Goal: Task Accomplishment & Management: Use online tool/utility

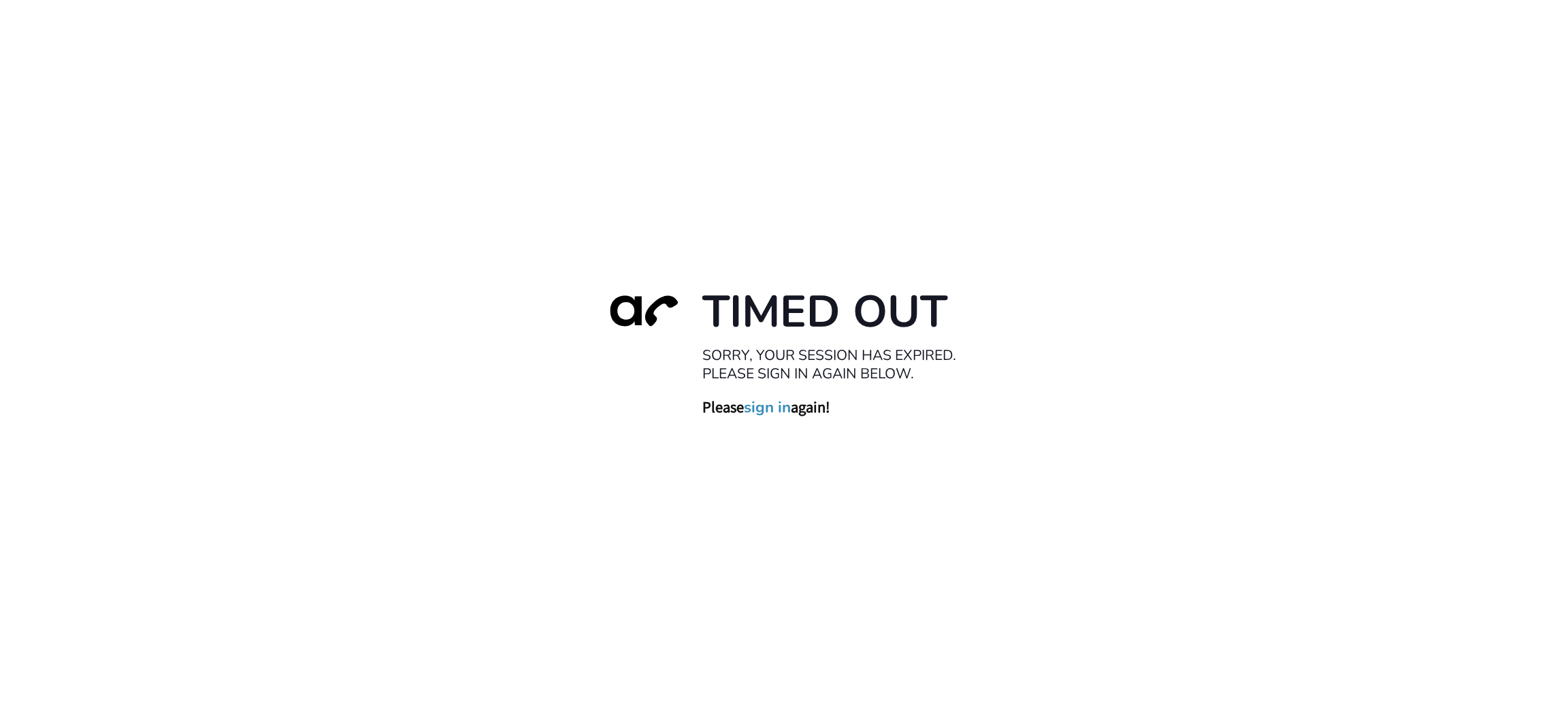
click at [980, 158] on div "Timed Out Sorry, your session has expired. Please sign in again below. Please s…" at bounding box center [784, 354] width 1568 height 709
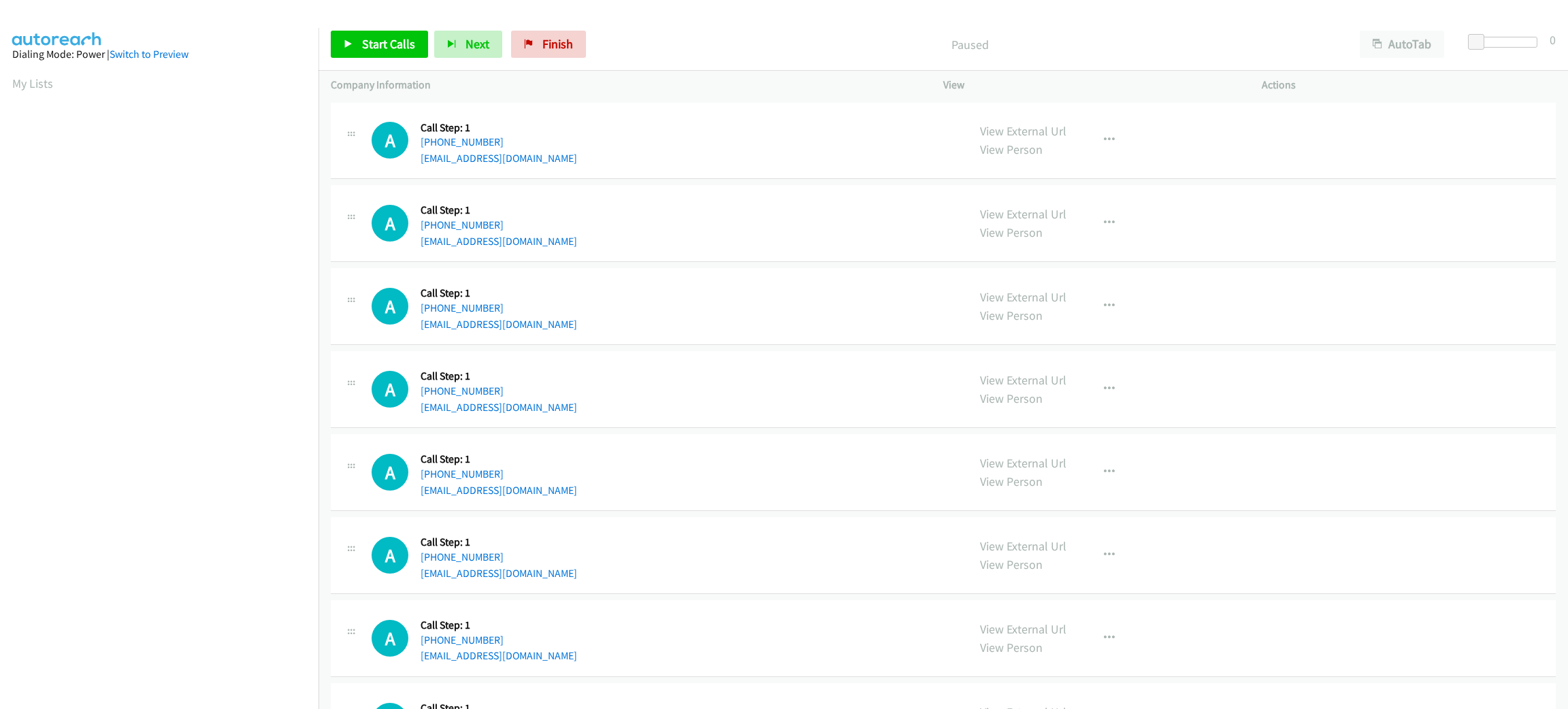
click at [891, 379] on div "A Callback Scheduled Call Step: 1 America/New_York [PHONE_NUMBER] [EMAIL_ADDRES…" at bounding box center [663, 389] width 584 height 52
click at [838, 341] on div "A Callback Scheduled Call Step: 1 America/New_York +1 201-407-1189 daisyngoclam…" at bounding box center [943, 306] width 1225 height 77
click at [835, 338] on div "A Callback Scheduled Call Step: 1 America/New_York +1 201-407-1189 daisyngoclam…" at bounding box center [943, 306] width 1225 height 77
click at [835, 336] on div "A Callback Scheduled Call Step: 1 America/New_York +1 201-407-1189 daisyngoclam…" at bounding box center [943, 306] width 1225 height 77
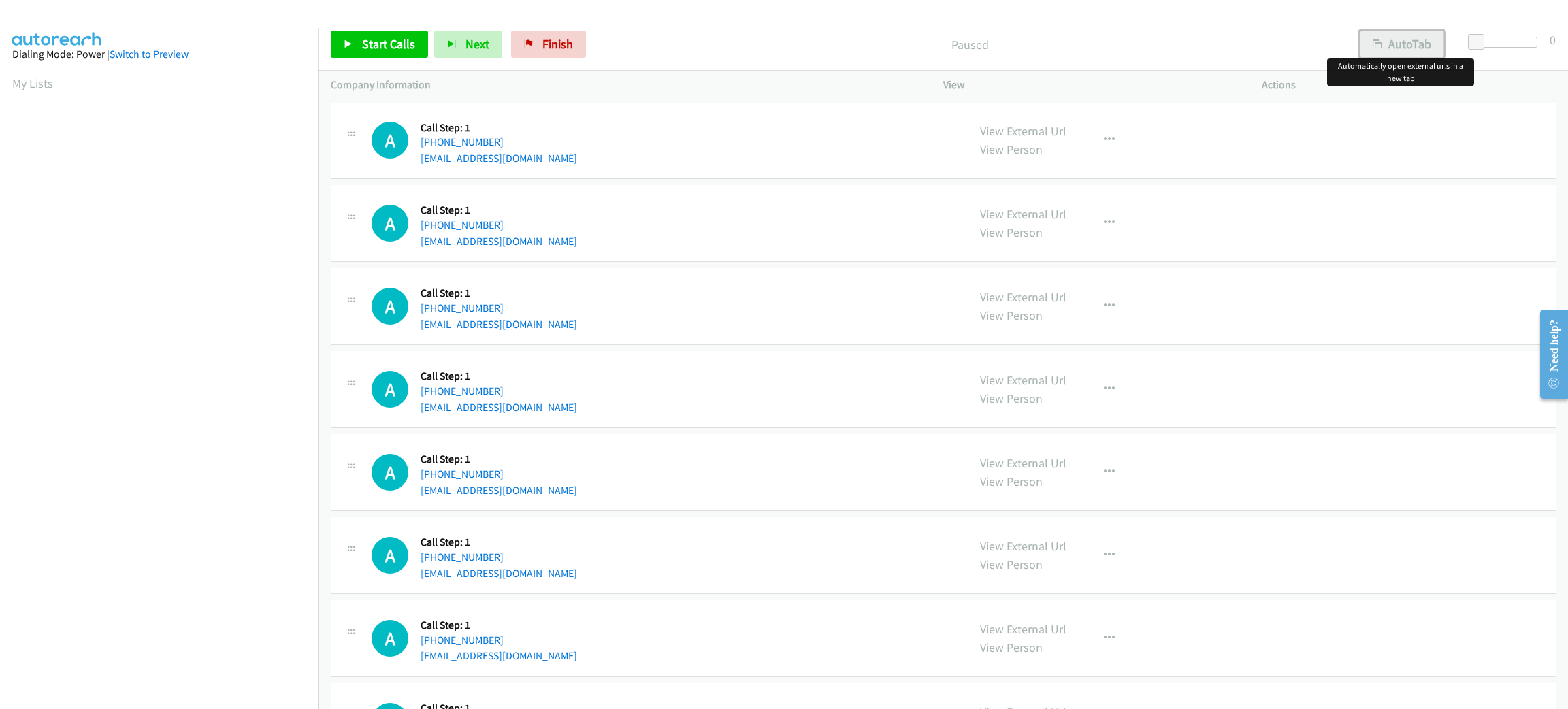
click at [1419, 39] on button "AutoTab" at bounding box center [1402, 44] width 84 height 27
click at [1469, 38] on div at bounding box center [1506, 47] width 87 height 21
click at [1471, 36] on span at bounding box center [1478, 42] width 16 height 16
click at [413, 44] on span "Start Calls" at bounding box center [388, 44] width 53 height 15
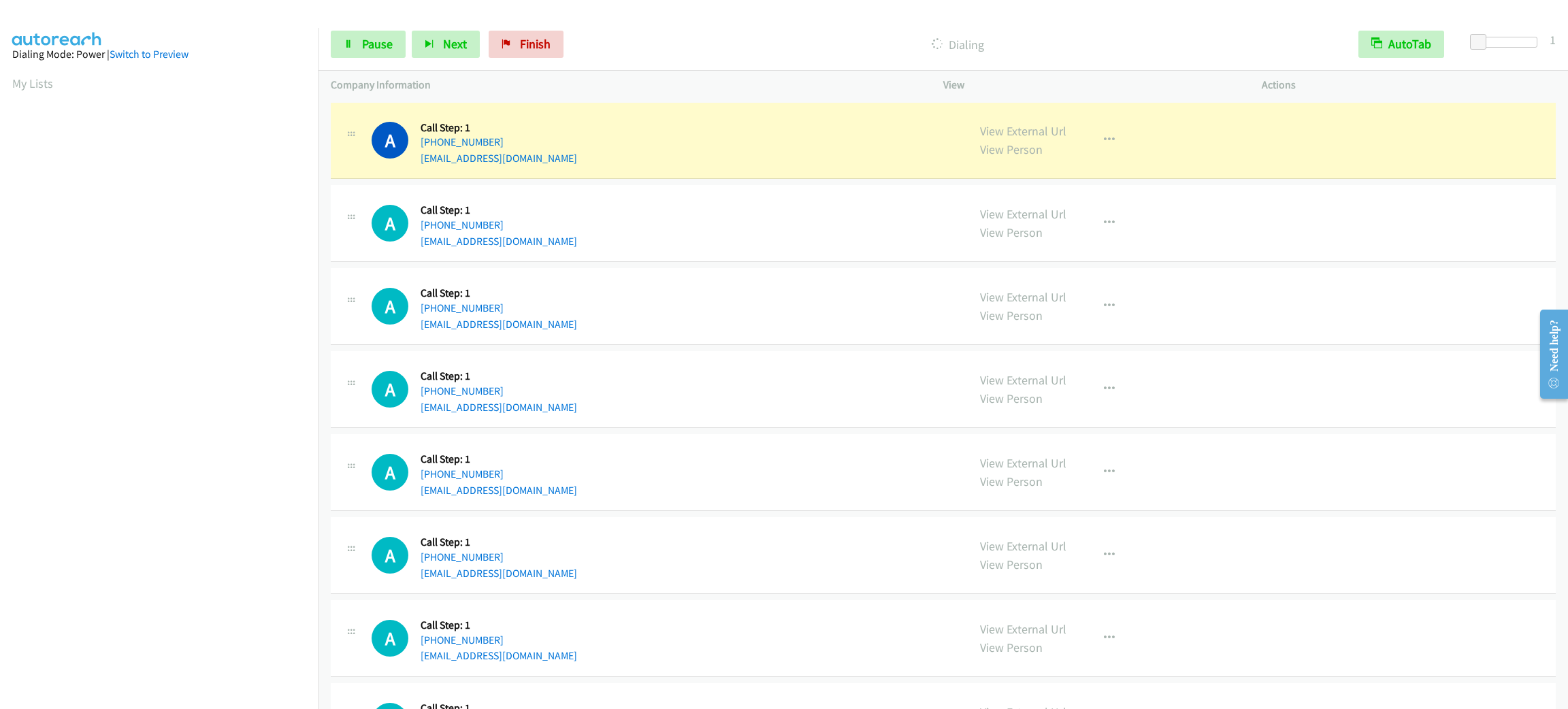
scroll to position [59, 0]
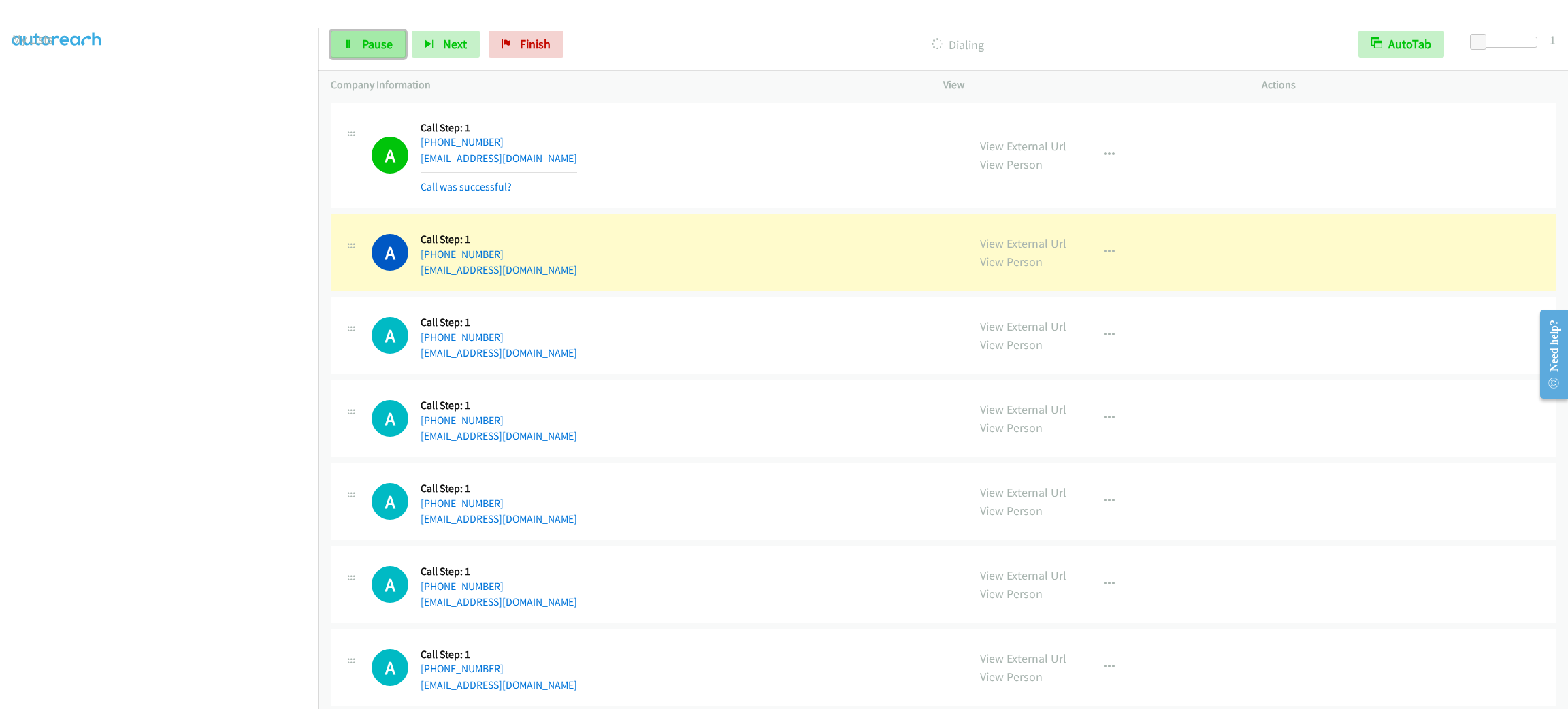
click at [370, 49] on span "Pause" at bounding box center [377, 44] width 31 height 15
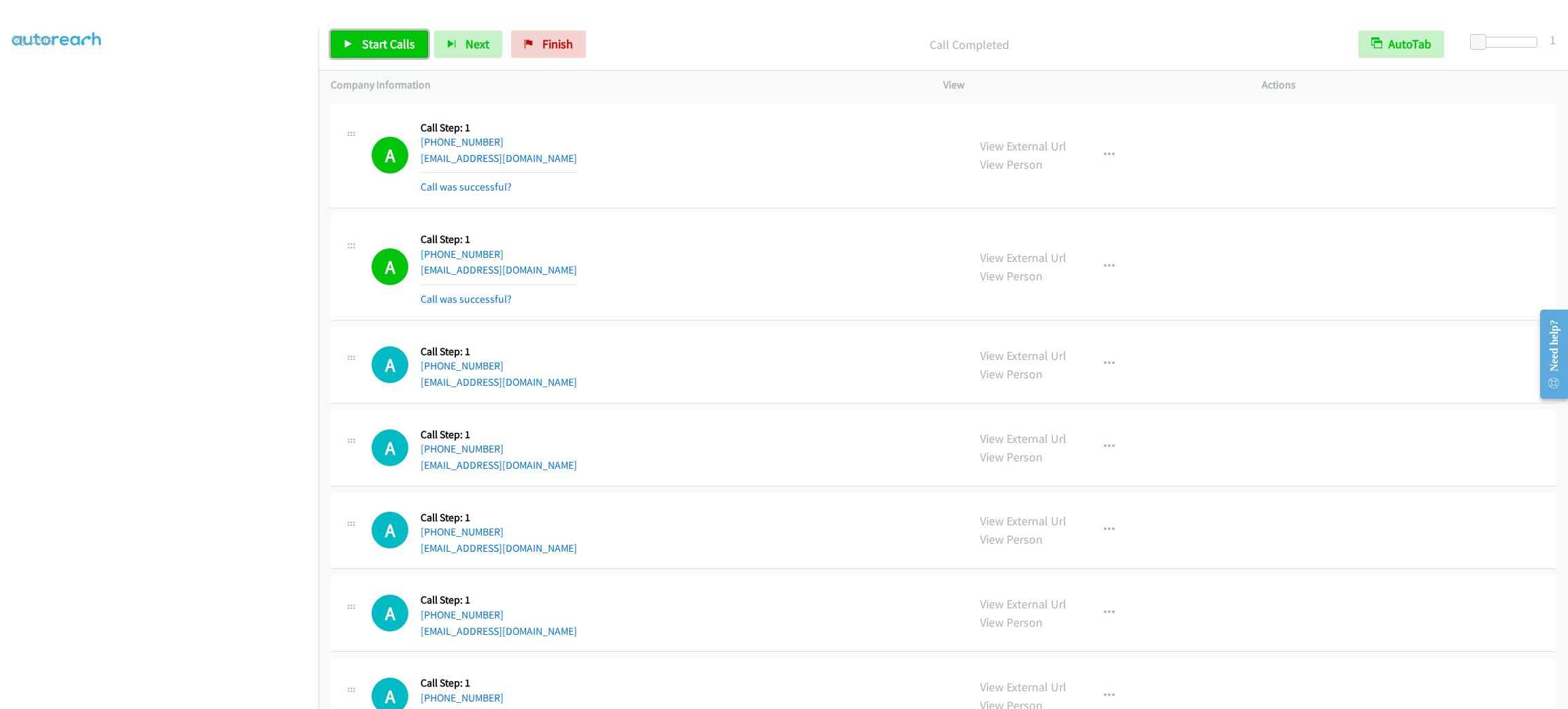
click at [342, 36] on link "Start Calls" at bounding box center [379, 44] width 98 height 27
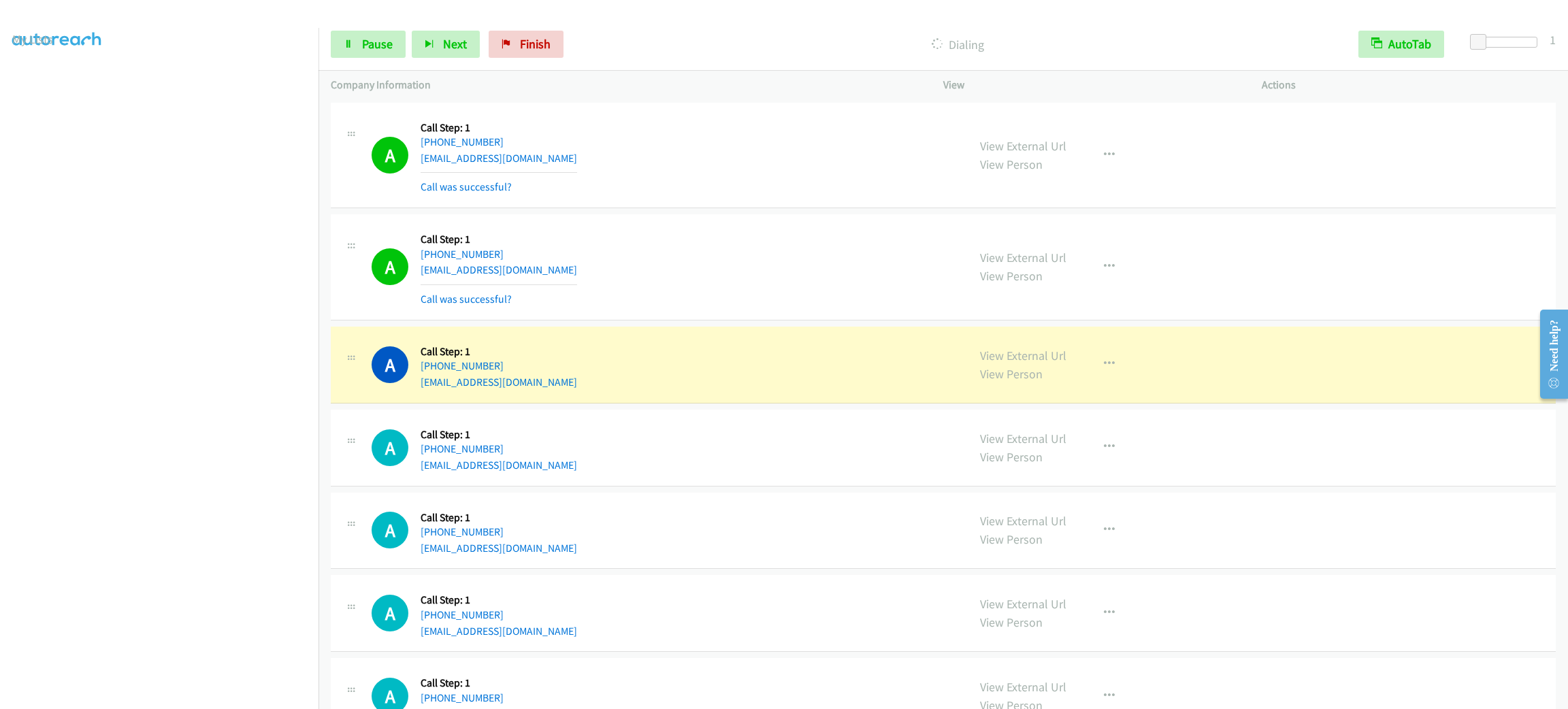
click at [857, 132] on div "A Callback Scheduled Call Step: 1 America/Chicago +1 806-759-9434 laurengweems@…" at bounding box center [663, 155] width 584 height 81
click at [855, 133] on div "A Callback Scheduled Call Step: 1 America/Chicago +1 806-759-9434 laurengweems@…" at bounding box center [663, 155] width 584 height 81
click at [847, 121] on div "A Callback Scheduled Call Step: 1 America/Chicago +1 806-759-9434 laurengweems@…" at bounding box center [663, 155] width 584 height 81
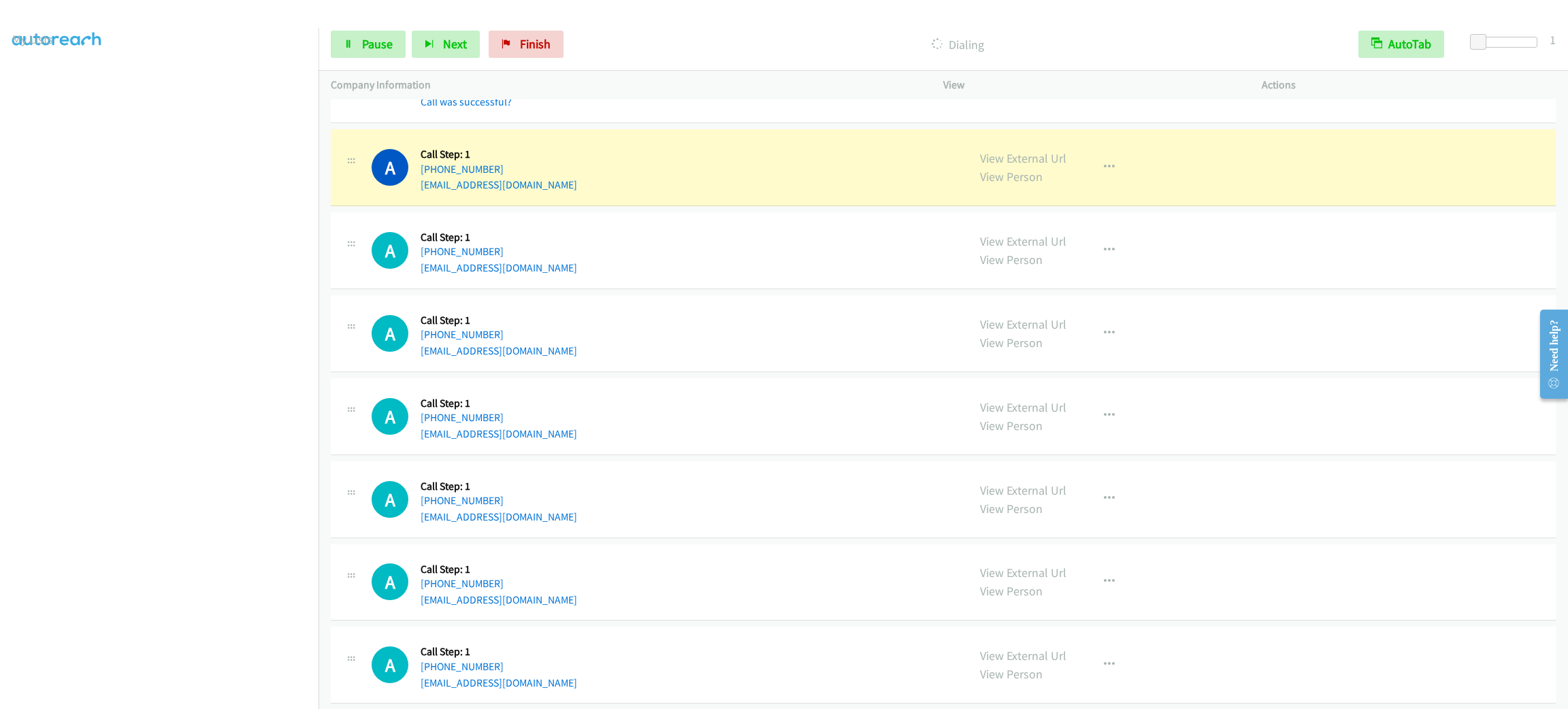
scroll to position [1531, 0]
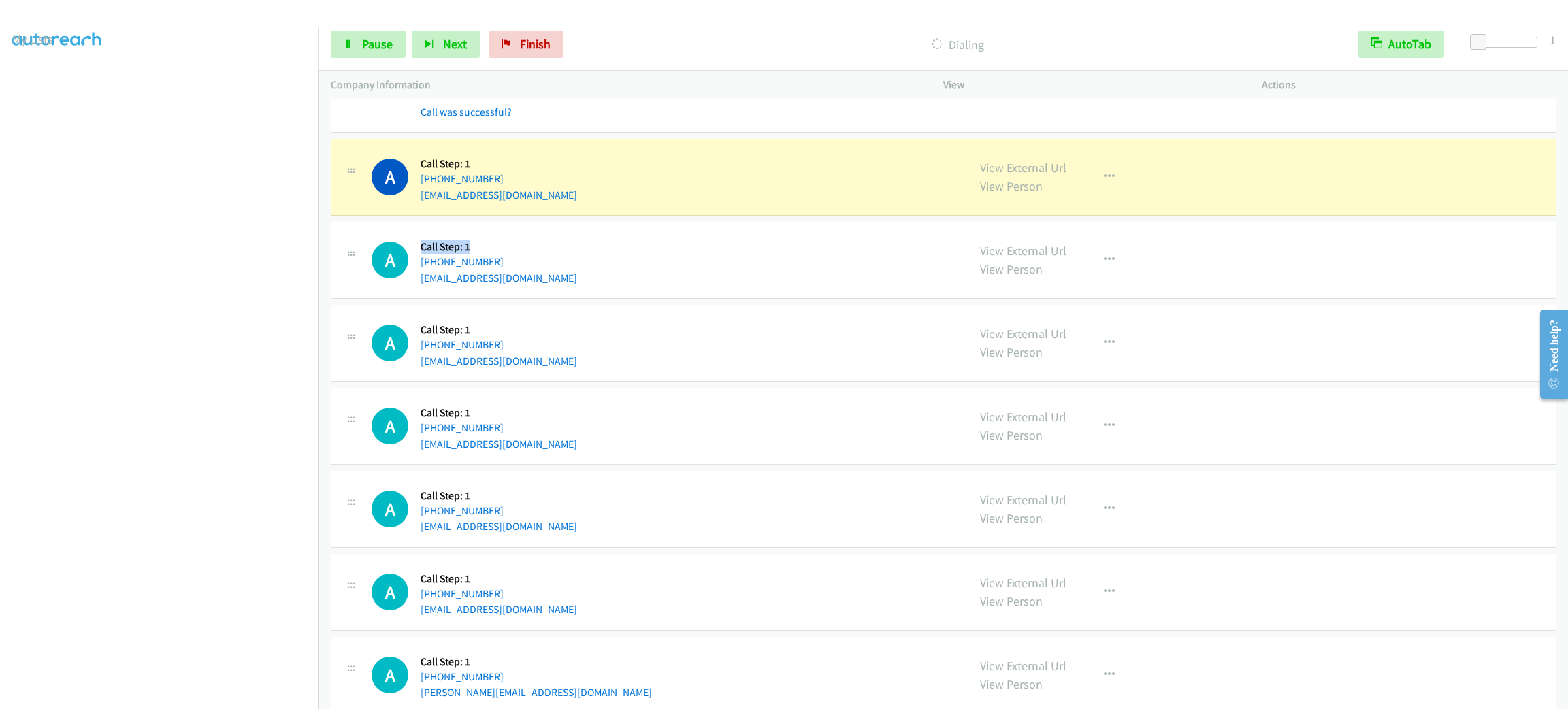
drag, startPoint x: 474, startPoint y: 240, endPoint x: 420, endPoint y: 238, distance: 54.0
click at [421, 238] on div "Callback Scheduled Call Step: 1 America/Chicago +1 651-785-7077 dpettit3509@com…" at bounding box center [499, 259] width 157 height 52
click at [422, 241] on div "Callback Scheduled Call Step: 1 America/Chicago +1 651-785-7077 dpettit3509@com…" at bounding box center [499, 259] width 157 height 52
drag, startPoint x: 422, startPoint y: 241, endPoint x: 496, endPoint y: 247, distance: 74.2
click at [496, 247] on div "Callback Scheduled Call Step: 1 America/Chicago +1 651-785-7077 dpettit3509@com…" at bounding box center [499, 259] width 157 height 52
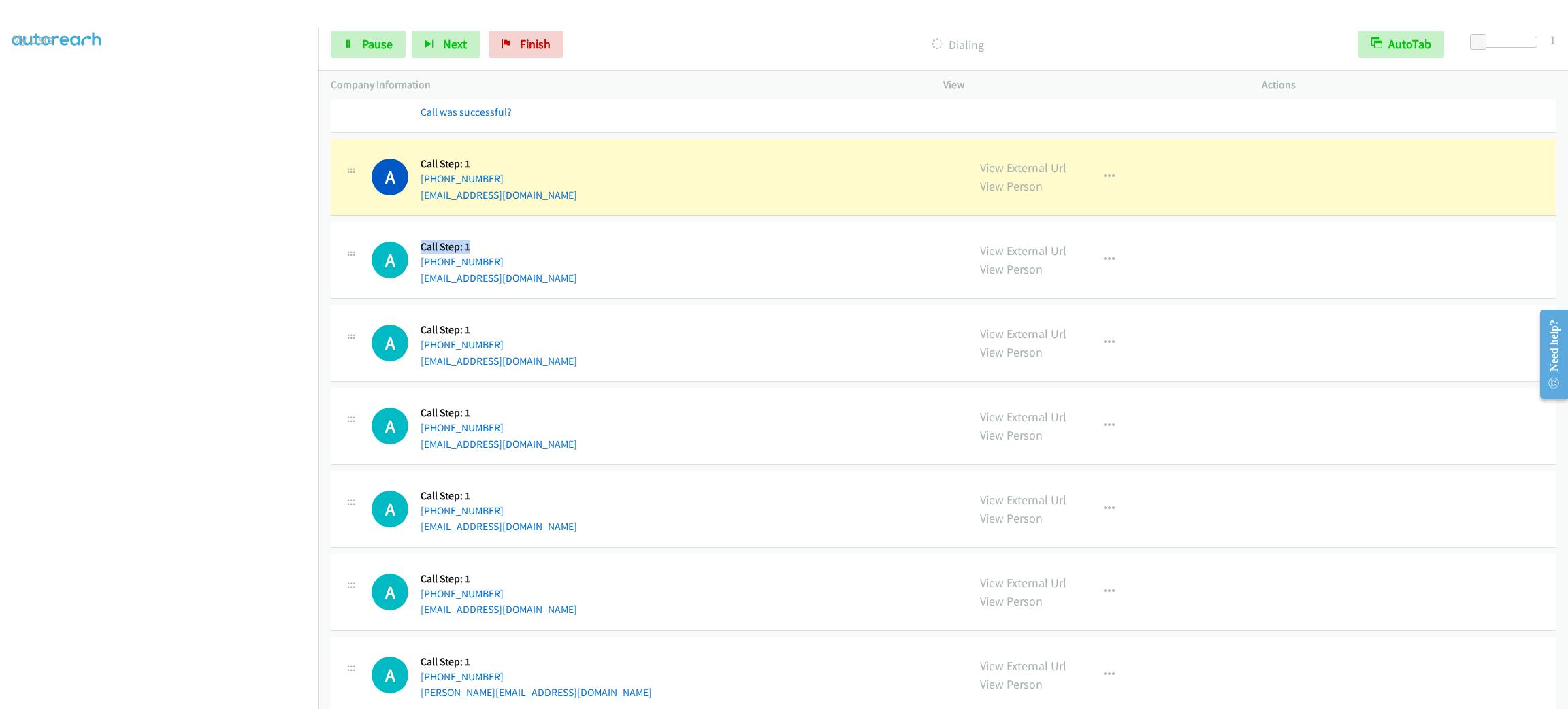
click at [496, 247] on h5 "Call Step: 1" at bounding box center [499, 247] width 157 height 14
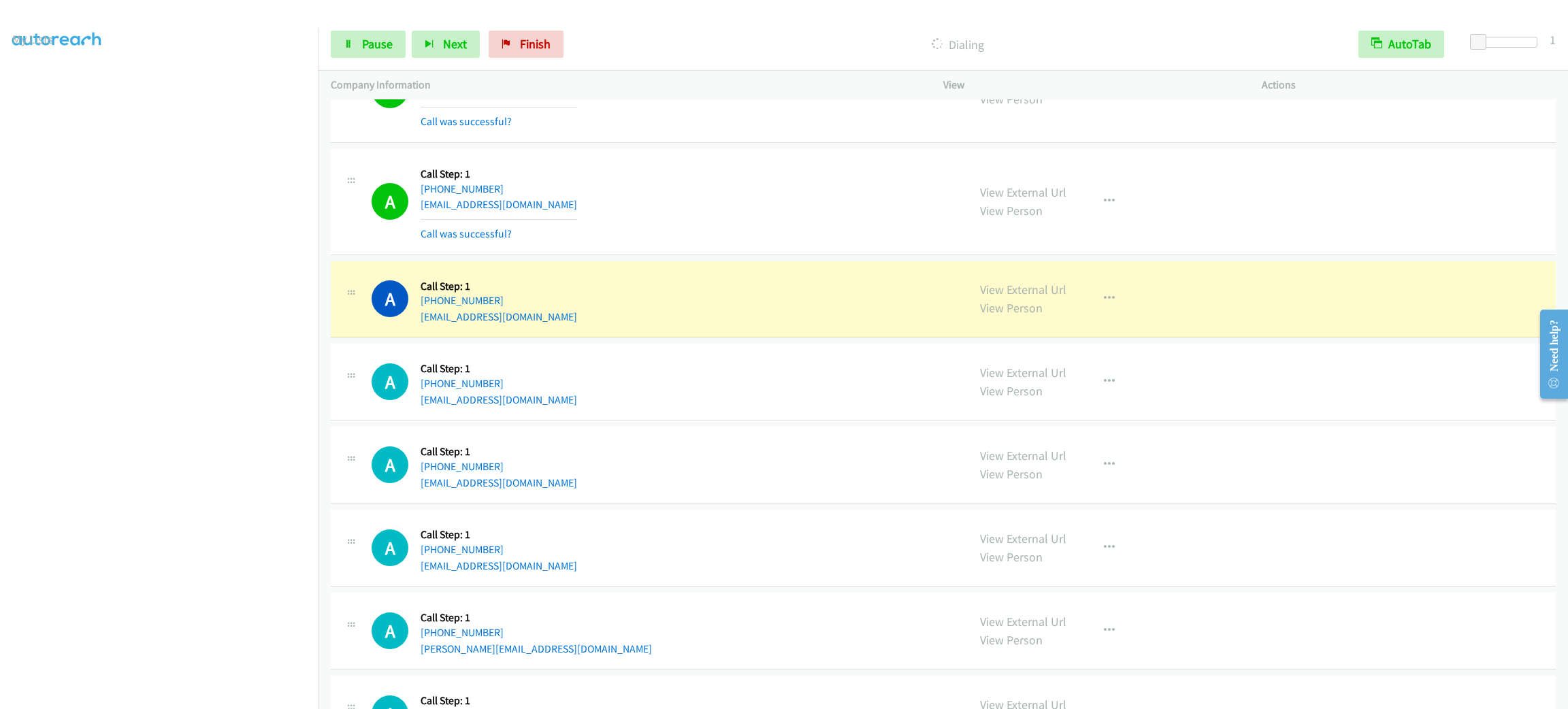
scroll to position [1315, 0]
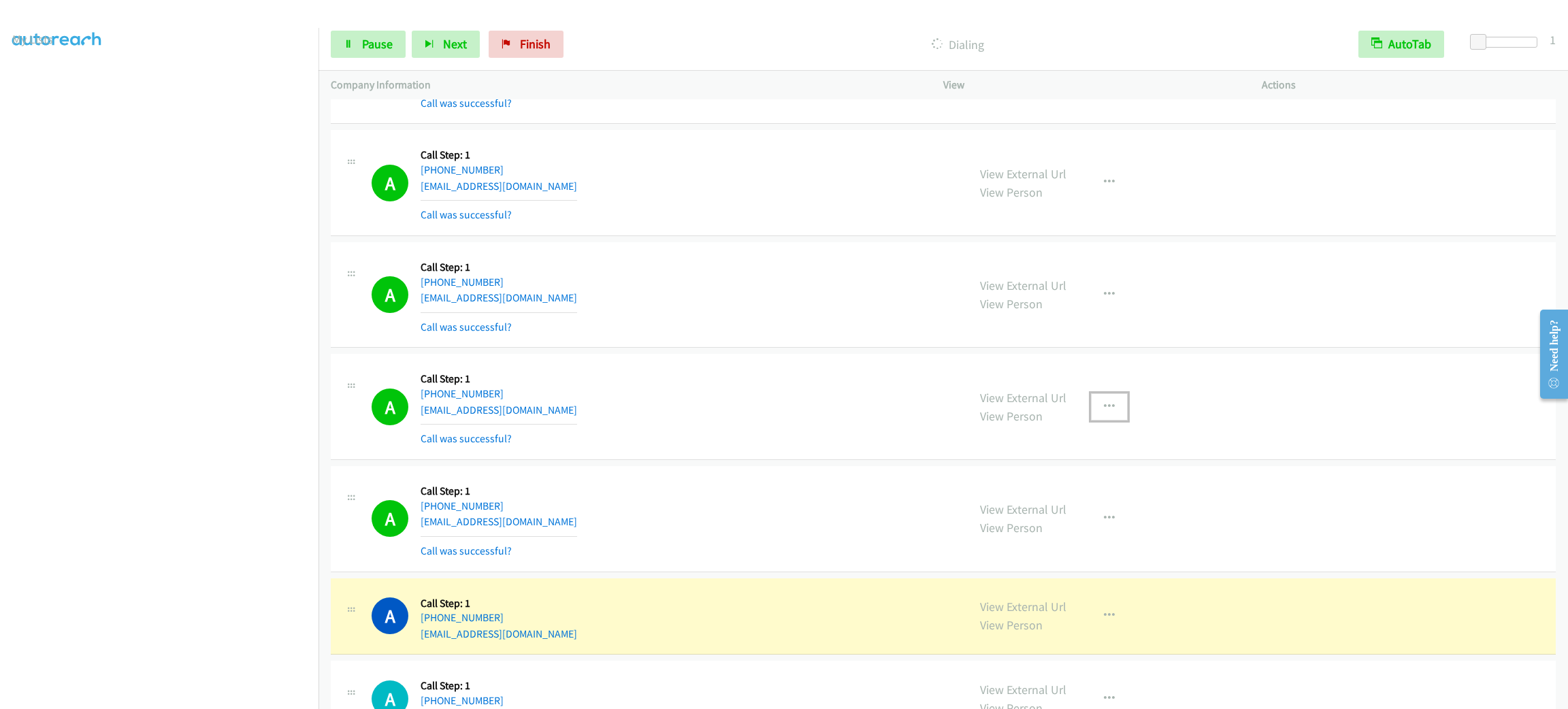
click at [1103, 419] on button "button" at bounding box center [1109, 406] width 36 height 27
click at [1103, 524] on link "Add to do not call list" at bounding box center [1036, 523] width 181 height 27
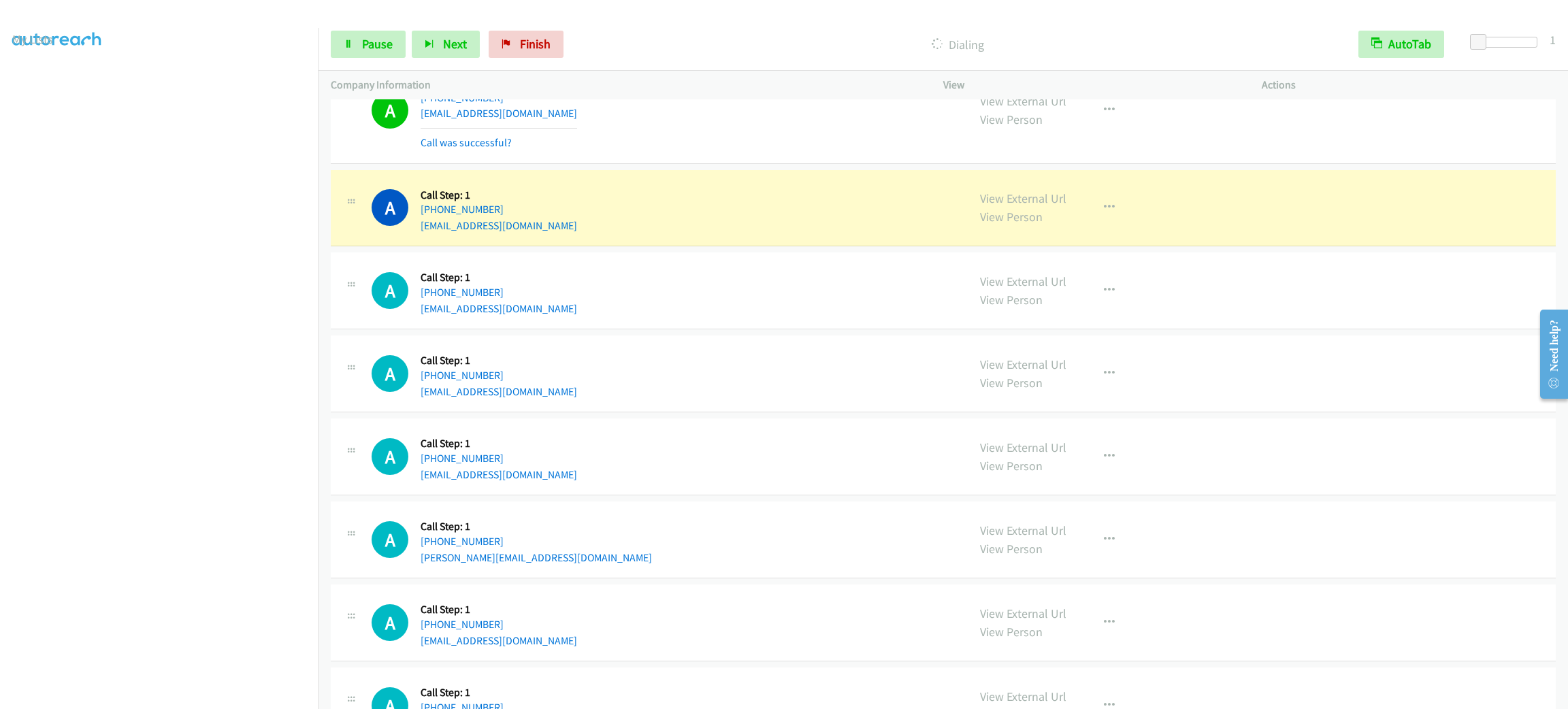
scroll to position [1826, 0]
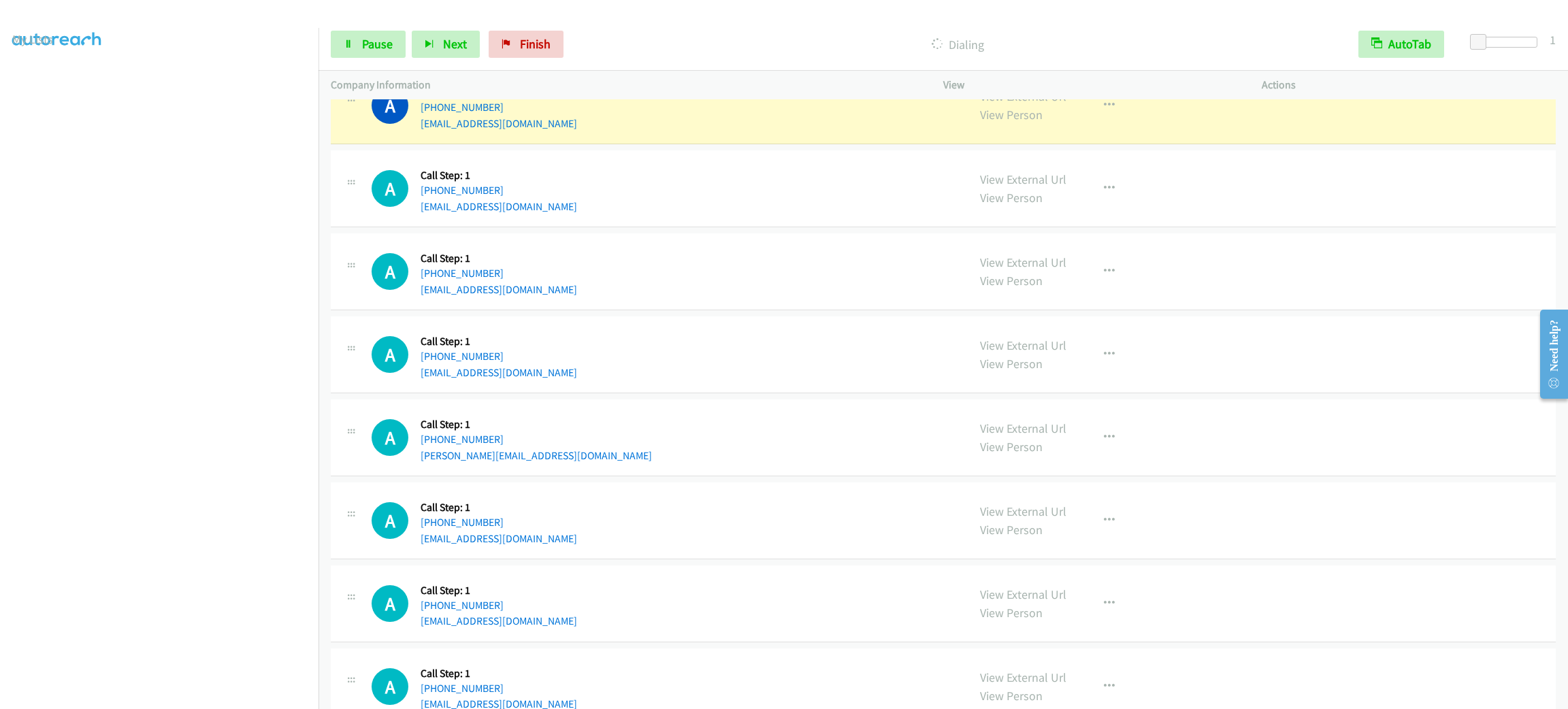
click at [728, 291] on div "A Callback Scheduled Call Step: 1 America/New_York +1 203-803-3578 susankellerb…" at bounding box center [663, 271] width 584 height 52
click at [1100, 116] on button "button" at bounding box center [1109, 105] width 36 height 27
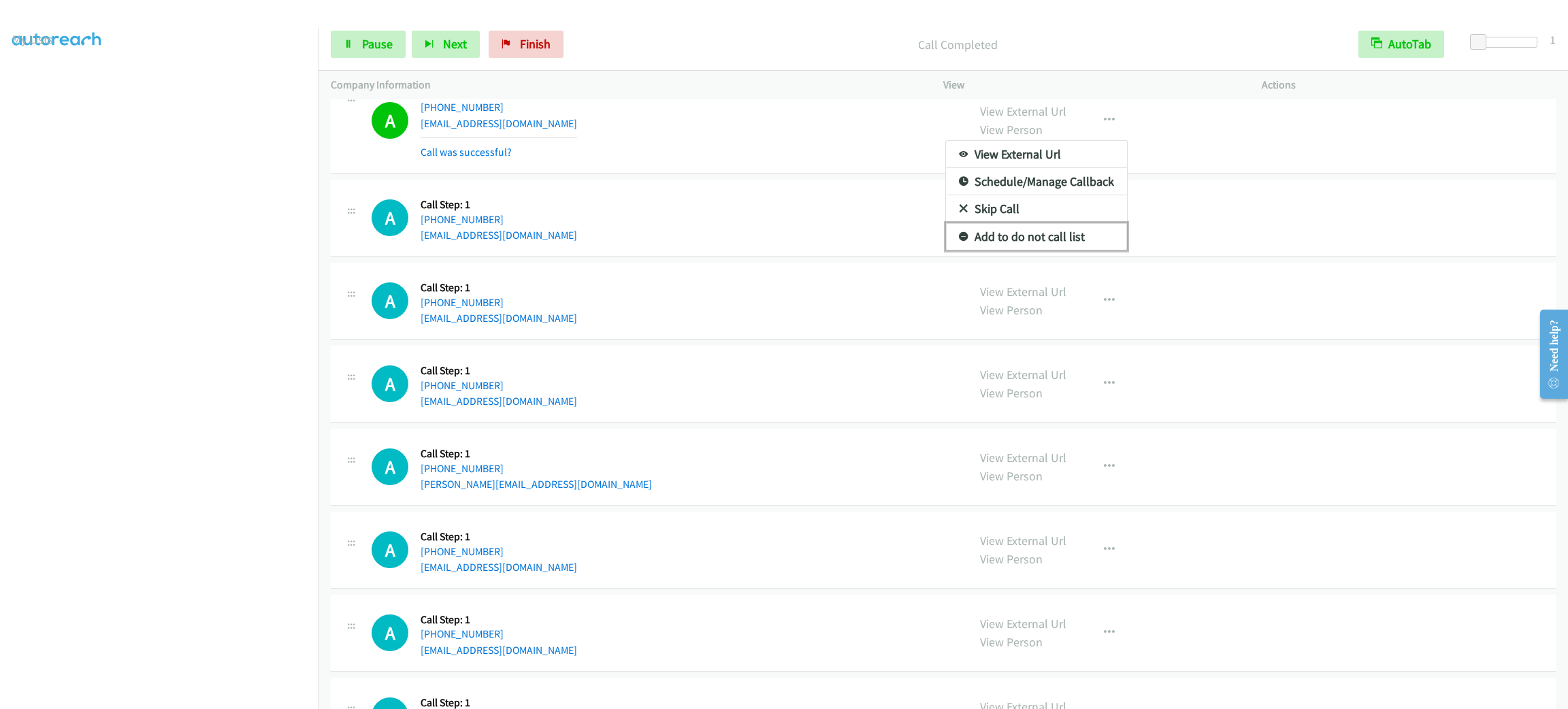
click at [1073, 246] on link "Add to do not call list" at bounding box center [1036, 237] width 181 height 27
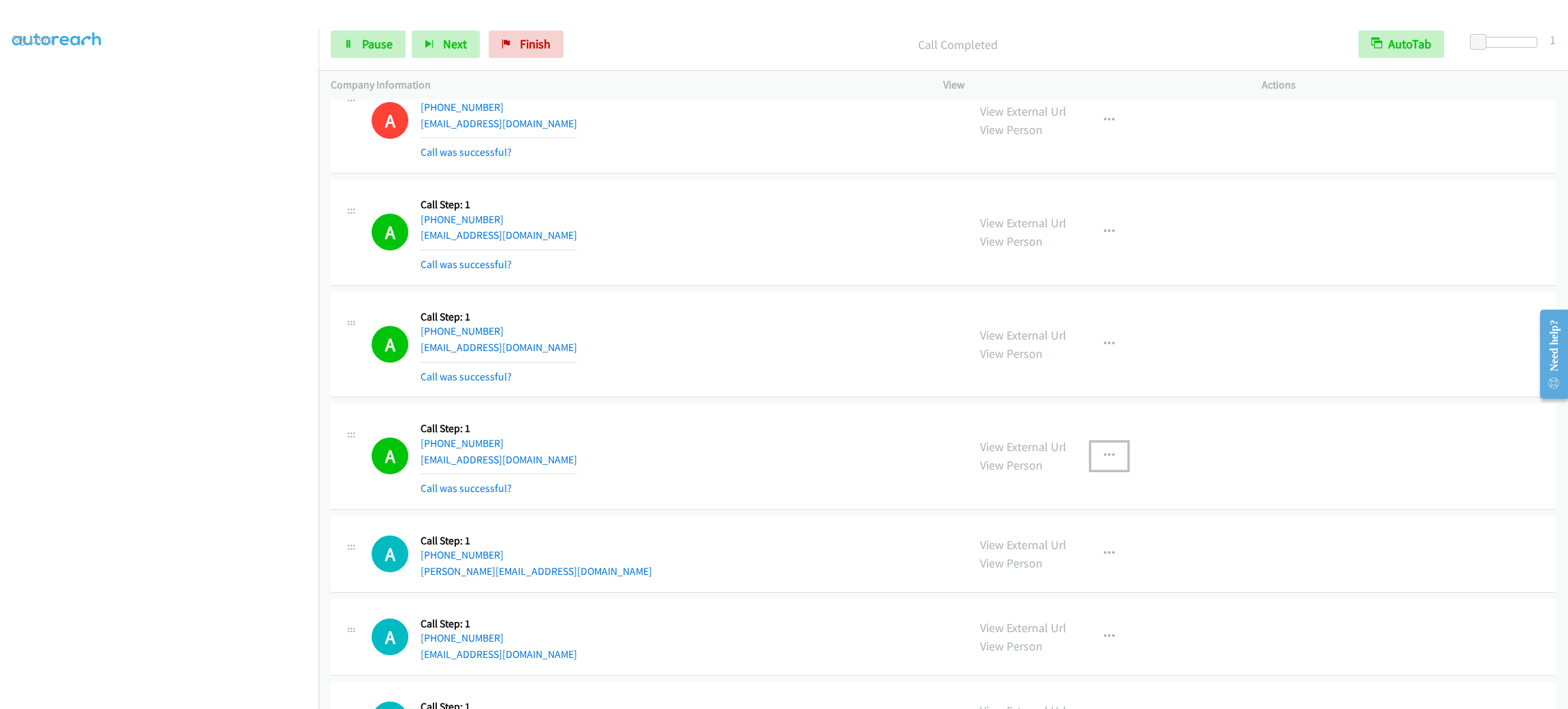
click at [1104, 456] on icon "button" at bounding box center [1109, 456] width 11 height 11
click at [1072, 578] on link "Add to do not call list" at bounding box center [1036, 571] width 181 height 27
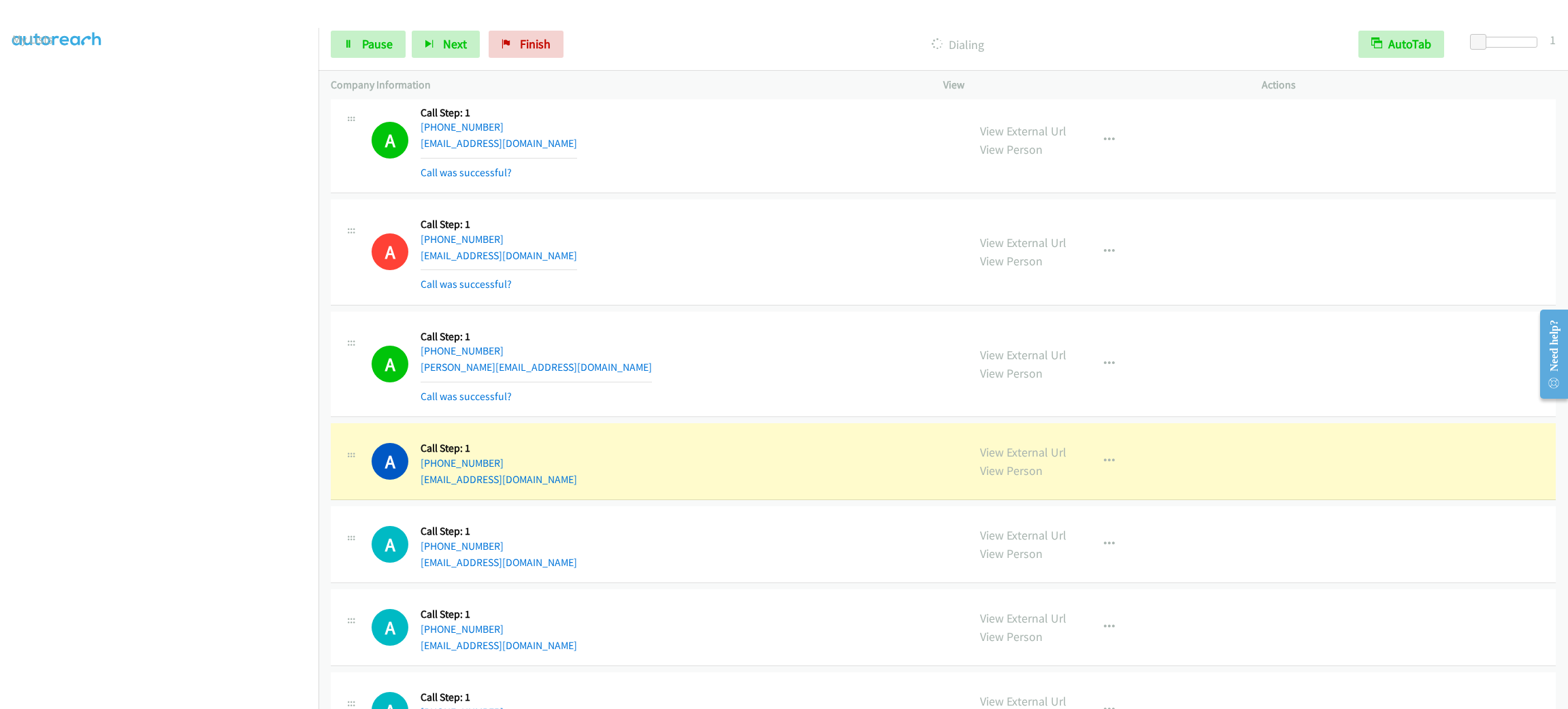
scroll to position [2132, 0]
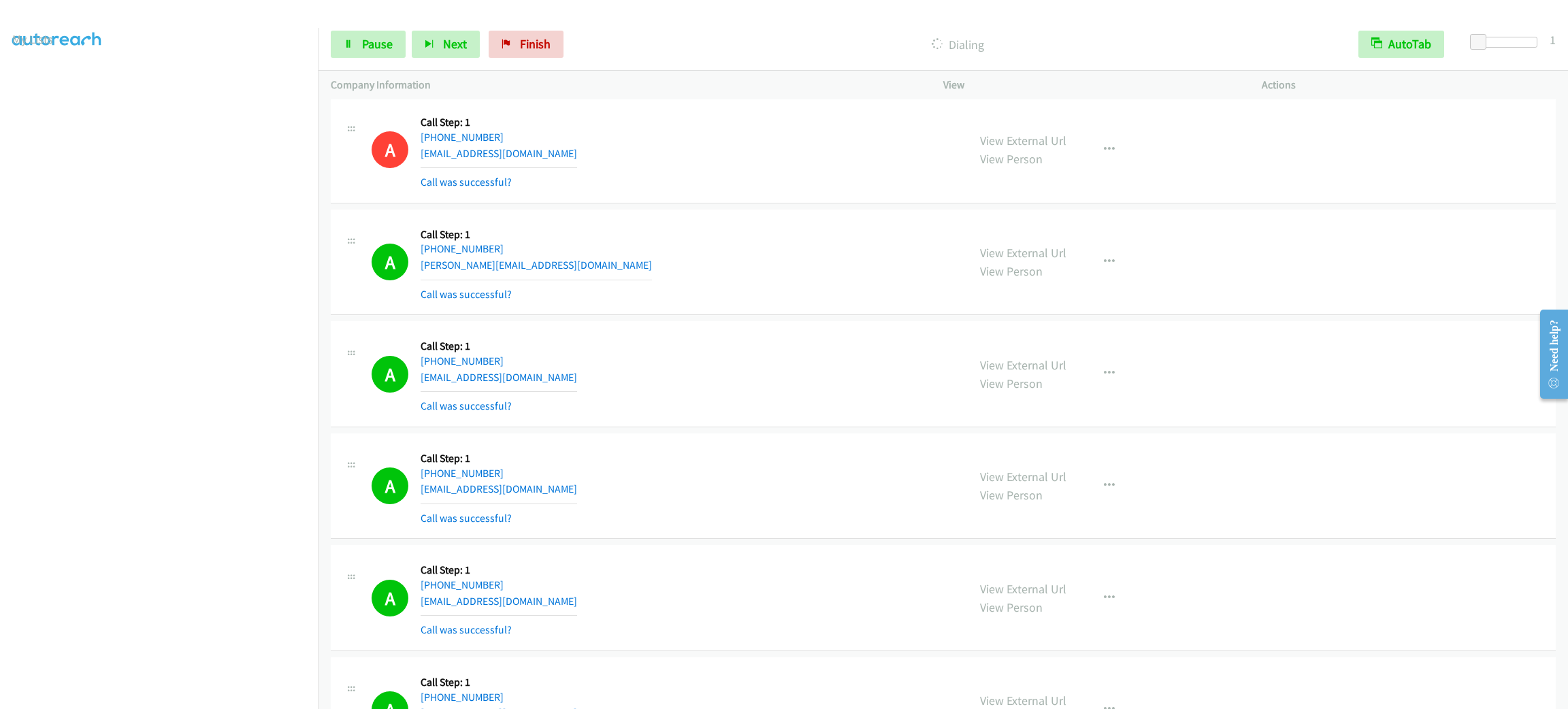
click at [771, 190] on div "A Callback Scheduled Call Step: 1 America/New_York +1 917-416-9404 janetcorcora…" at bounding box center [663, 149] width 584 height 81
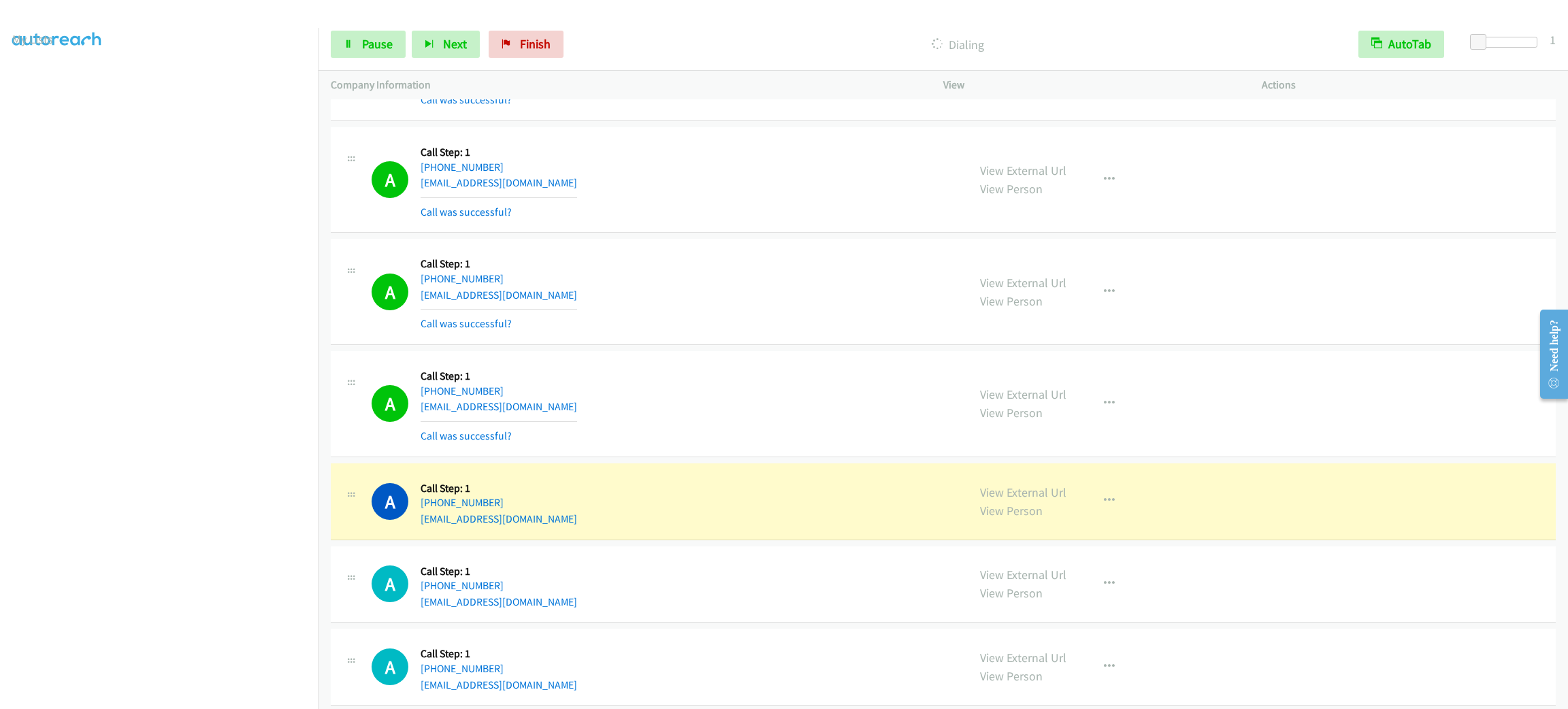
scroll to position [2642, 0]
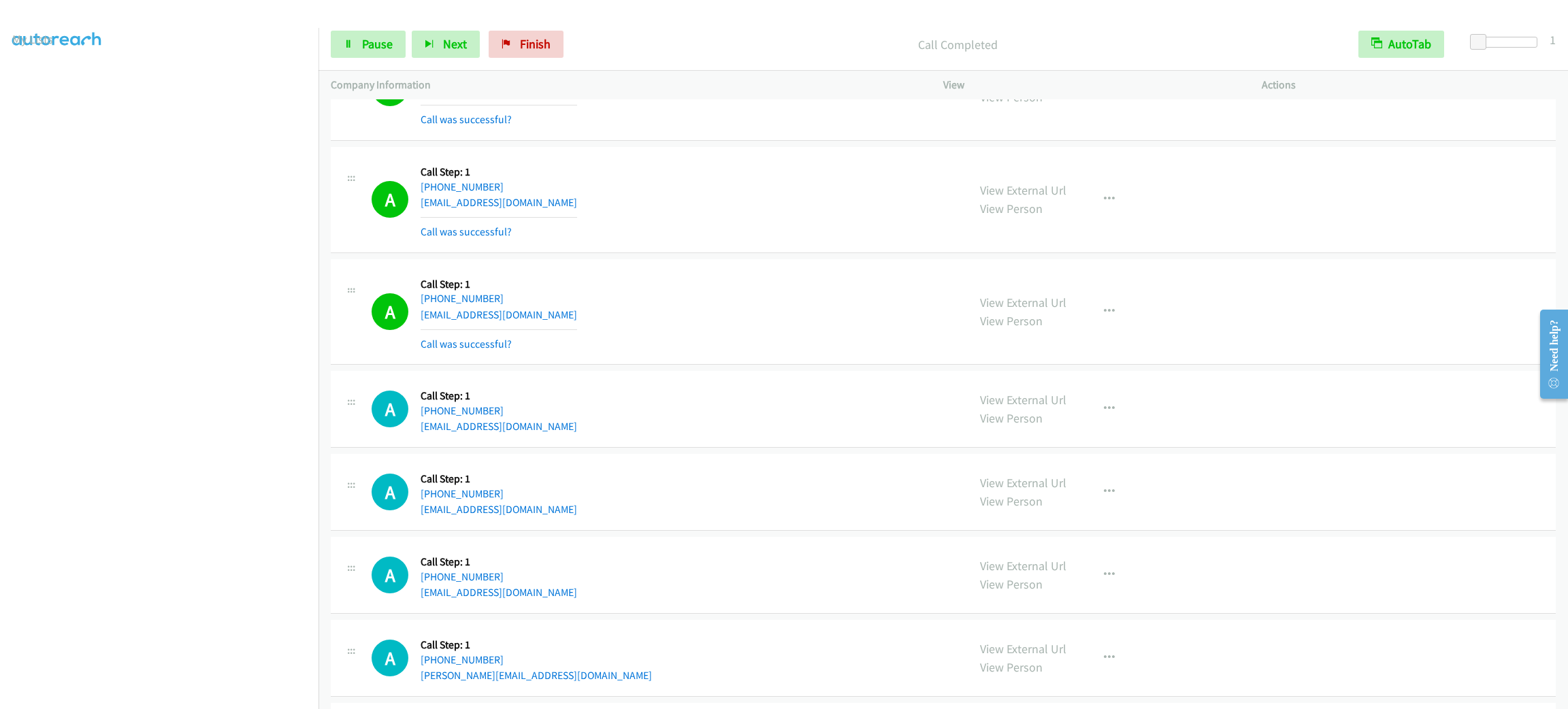
click at [748, 198] on div "A Callback Scheduled Call Step: 1 America/Chicago +1 972-679-4119 wilsonzevallo…" at bounding box center [663, 199] width 584 height 81
click at [687, 340] on div "A Callback Scheduled Call Step: 1 America/New_York +1 305-588-3742 xdarnold@gma…" at bounding box center [663, 312] width 584 height 81
click at [655, 330] on div "A Callback Scheduled Call Step: 1 America/New_York +1 305-588-3742 xdarnold@gma…" at bounding box center [663, 312] width 584 height 81
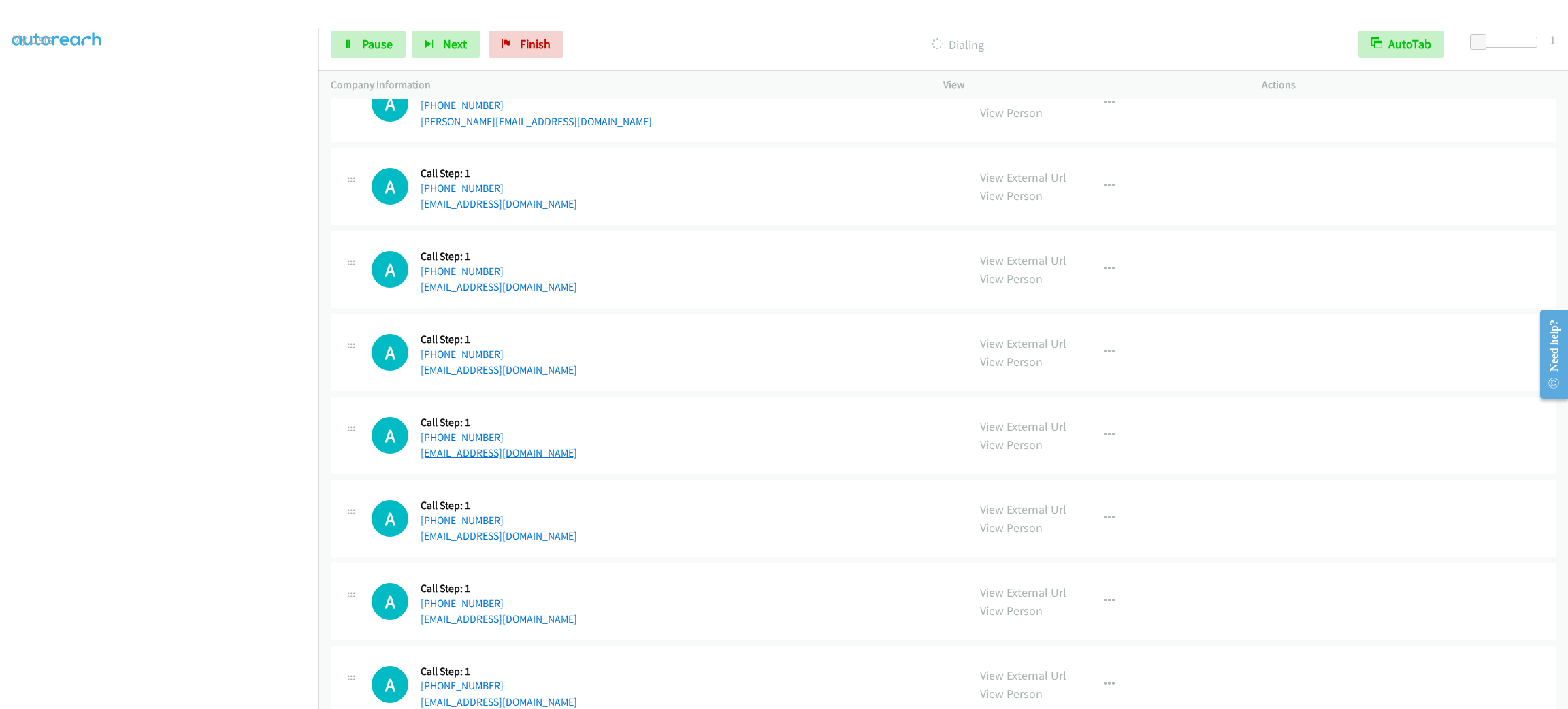
scroll to position [3152, 0]
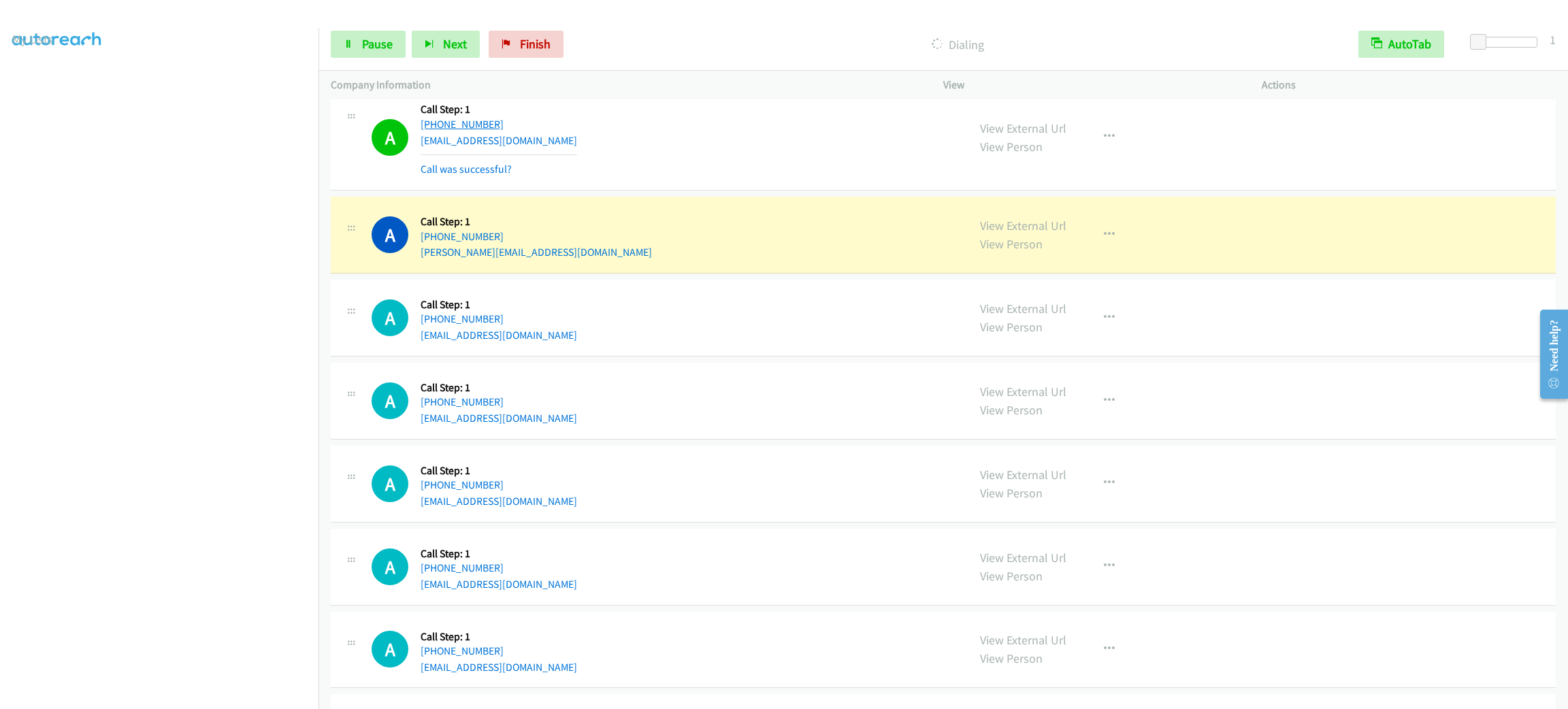
drag, startPoint x: 535, startPoint y: 127, endPoint x: 432, endPoint y: 132, distance: 103.1
click at [432, 132] on div "A Callback Scheduled Call Step: 1 America/New_York +1 857-214-2512 lhoangusa@gm…" at bounding box center [663, 137] width 584 height 81
click at [680, 140] on div "A Callback Scheduled Call Step: 1 America/New_York +1 857-214-2512 lhoangusa@gm…" at bounding box center [663, 137] width 584 height 81
drag, startPoint x: 568, startPoint y: 136, endPoint x: 428, endPoint y: 136, distance: 140.0
click at [428, 136] on div "A Callback Scheduled Call Step: 1 America/New_York +1 857-214-2512 lhoangusa@gm…" at bounding box center [663, 137] width 584 height 81
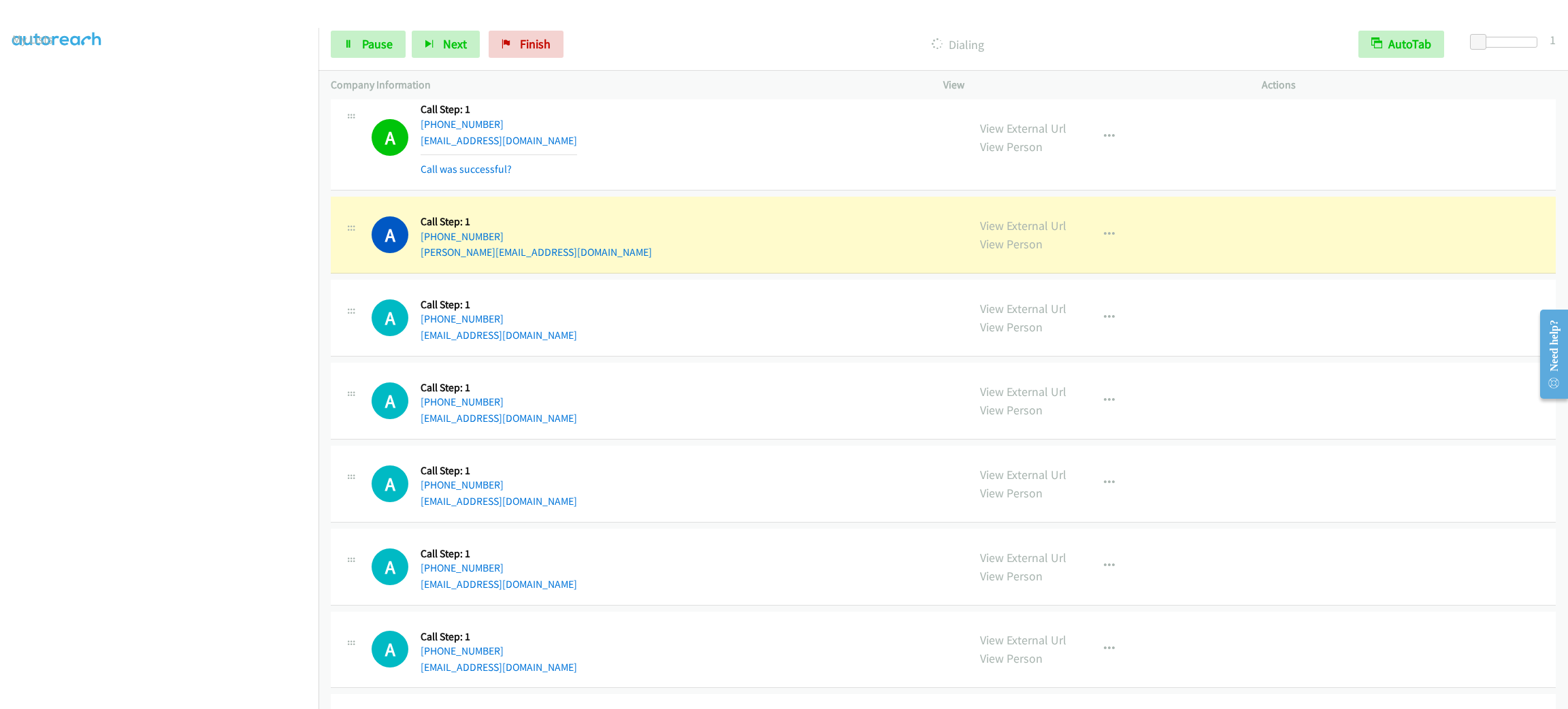
copy link "857-214-2512"
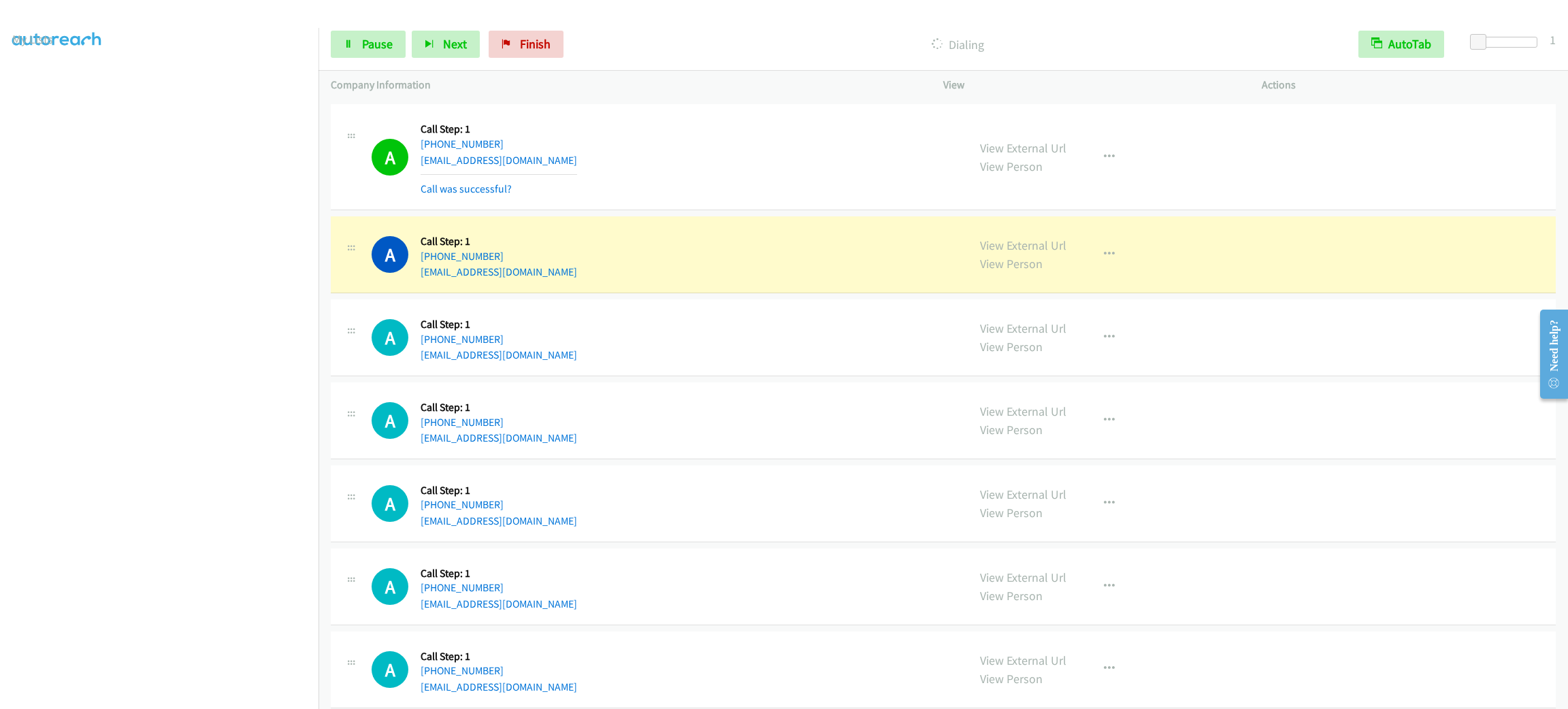
scroll to position [3458, 0]
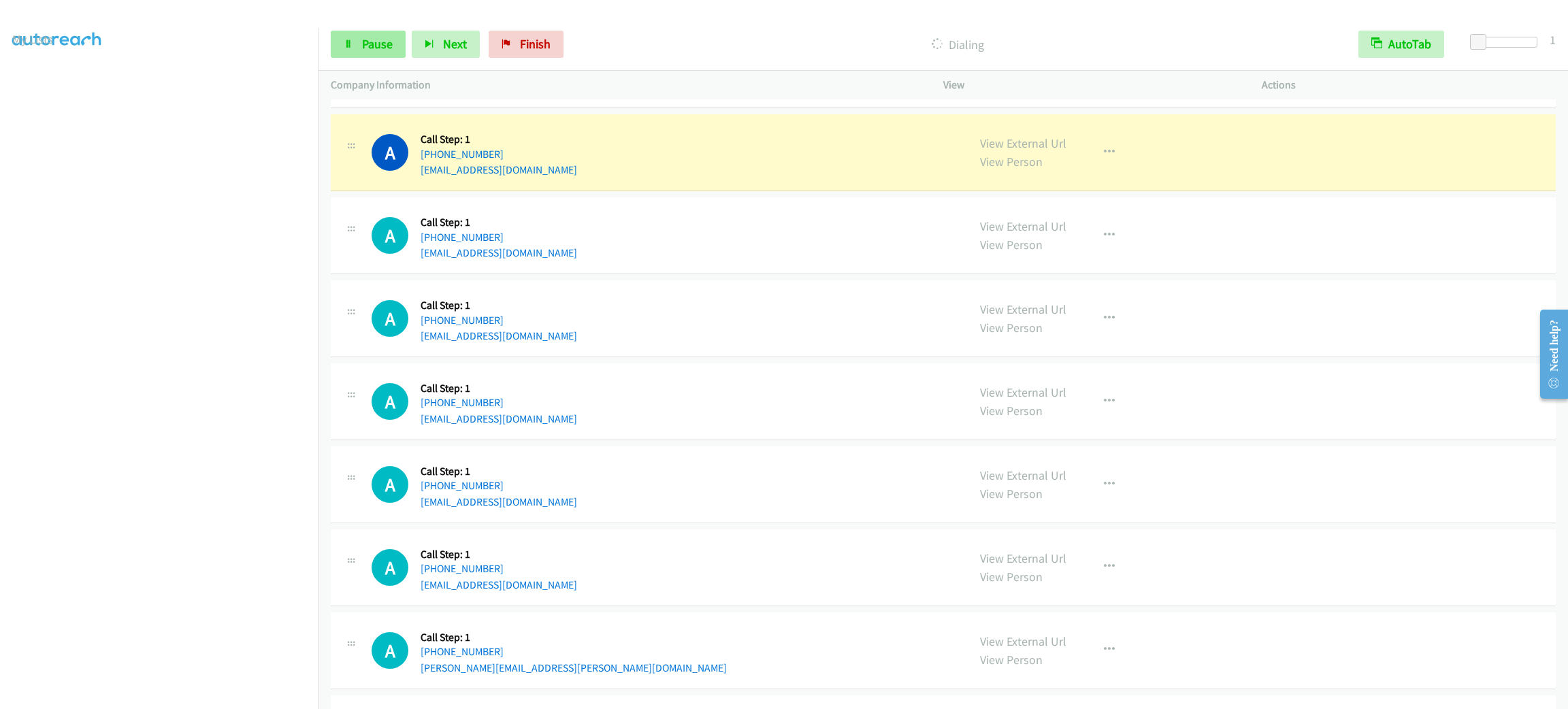
drag, startPoint x: 398, startPoint y: 57, endPoint x: 377, endPoint y: 47, distance: 23.3
click at [390, 55] on div "Start Calls Pause Next Finish Dialing AutoTab AutoTab 1" at bounding box center [943, 44] width 1250 height 52
click at [377, 47] on span "Pause" at bounding box center [377, 44] width 31 height 15
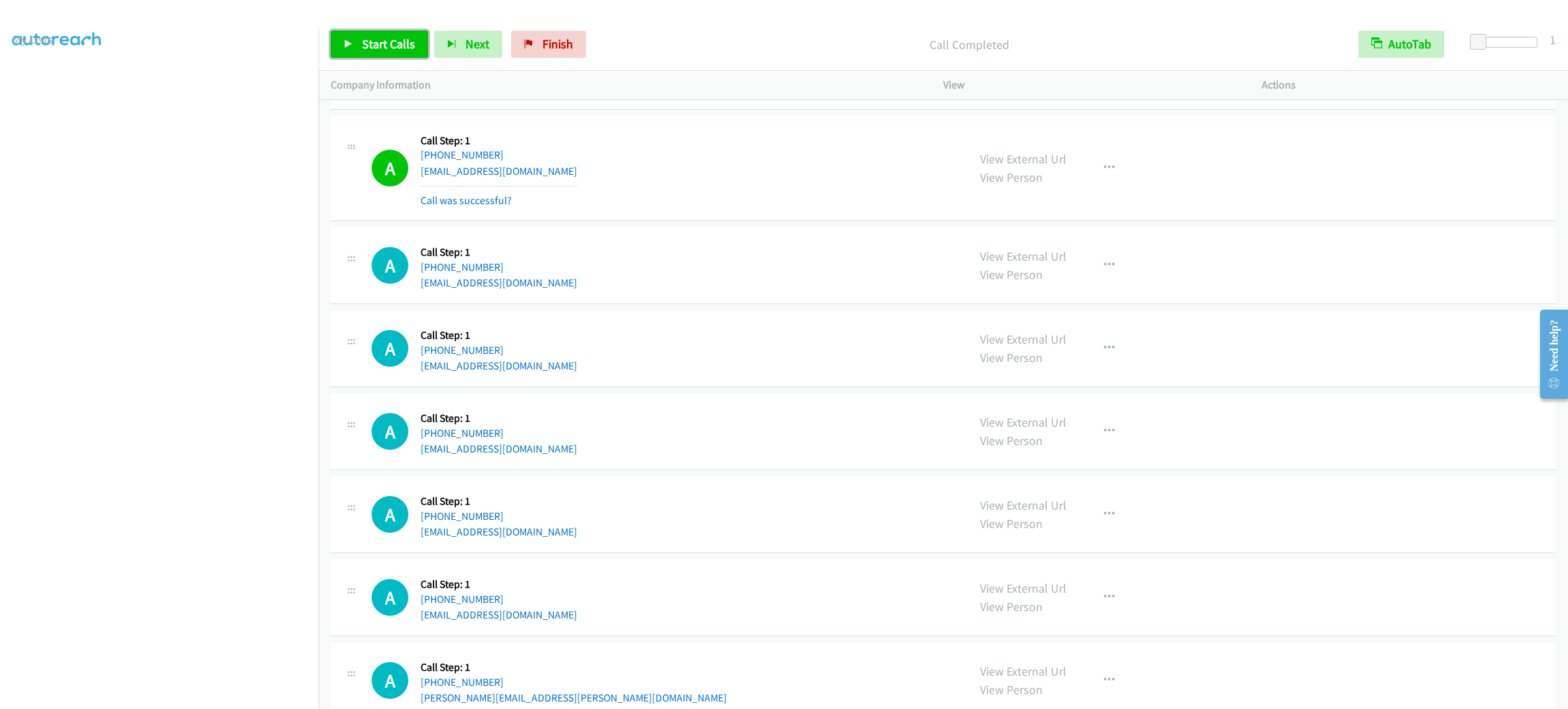
click at [393, 51] on span "Start Calls" at bounding box center [388, 44] width 53 height 15
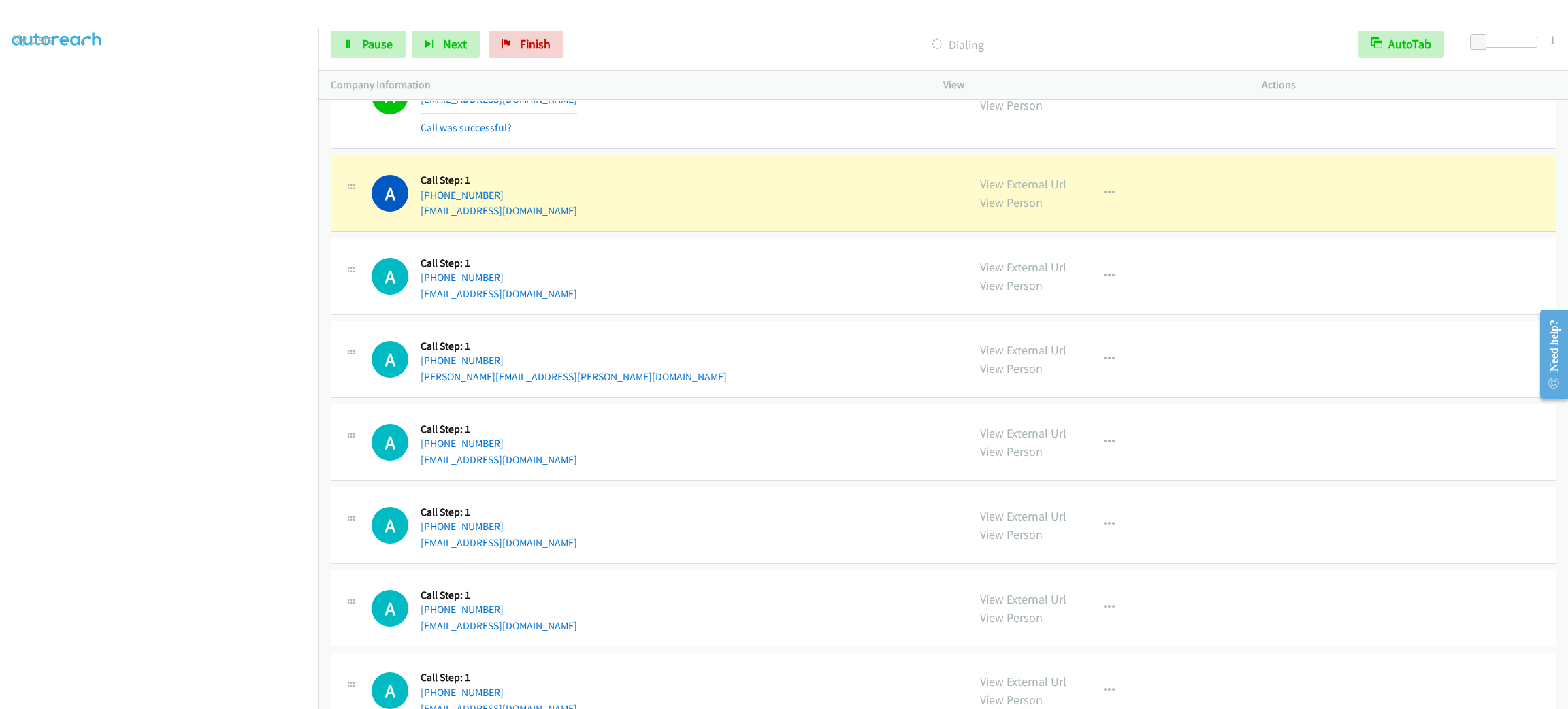
scroll to position [3969, 0]
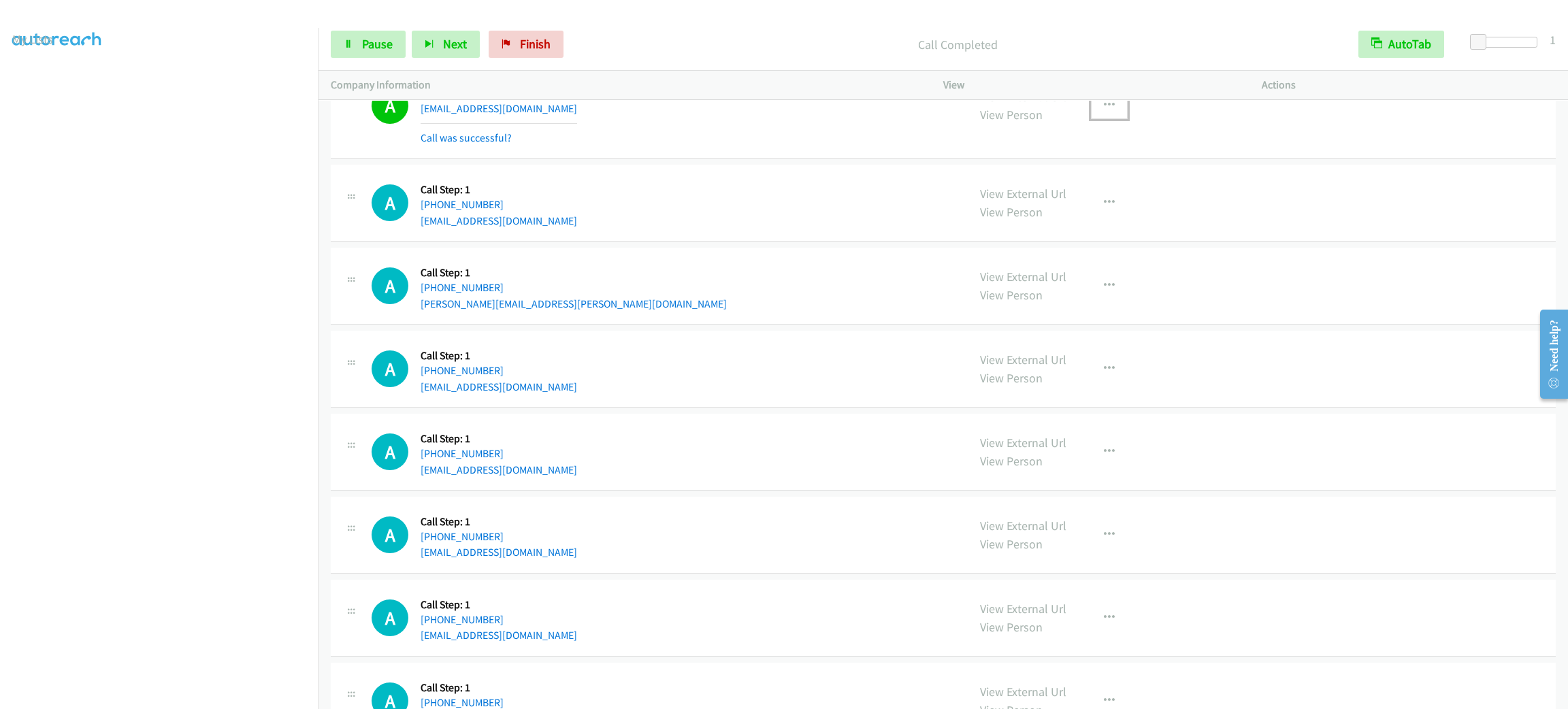
click at [1094, 119] on button "button" at bounding box center [1109, 105] width 36 height 27
click at [1090, 231] on link "Add to do not call list" at bounding box center [1036, 221] width 181 height 27
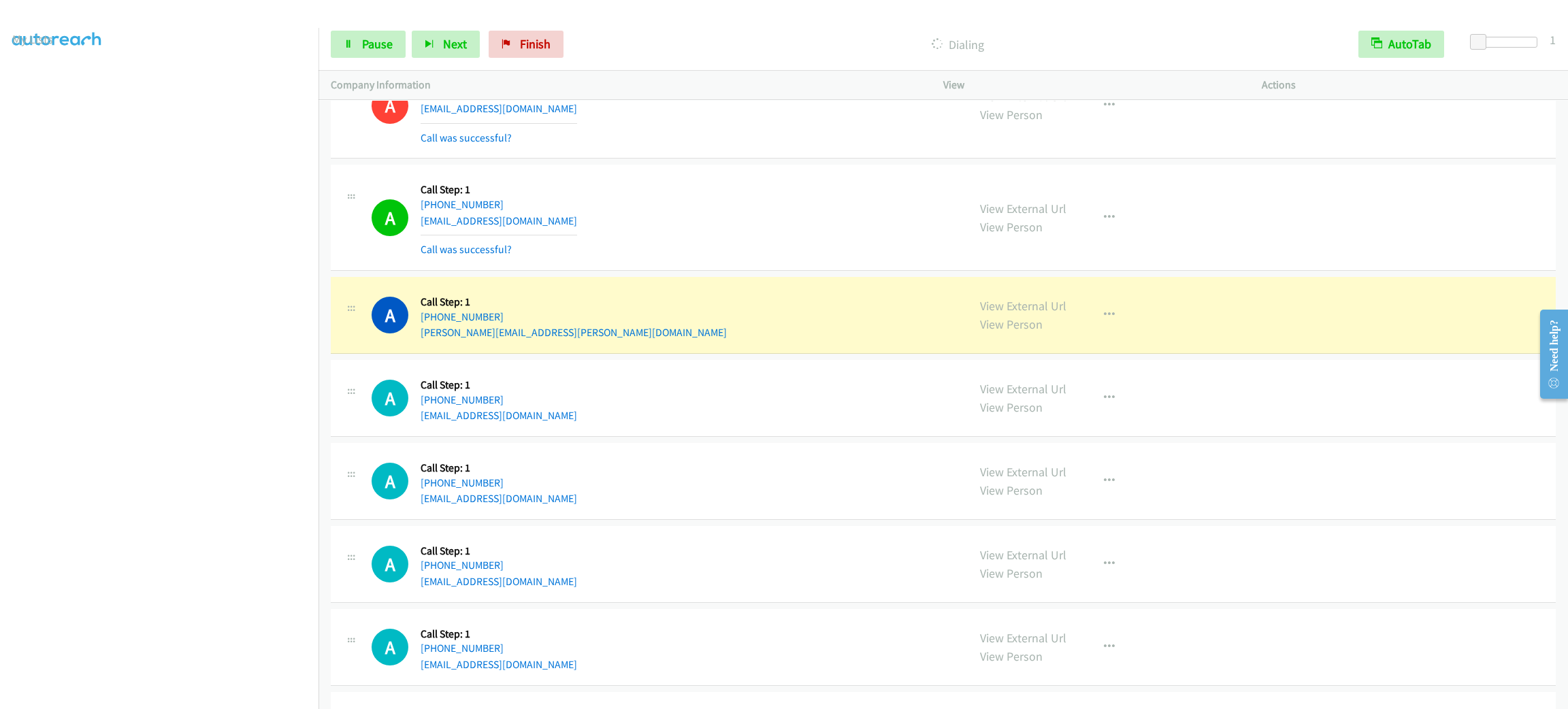
click at [367, 20] on div "Start Calls Pause Next Finish Dialing AutoTab AutoTab 1" at bounding box center [943, 44] width 1250 height 52
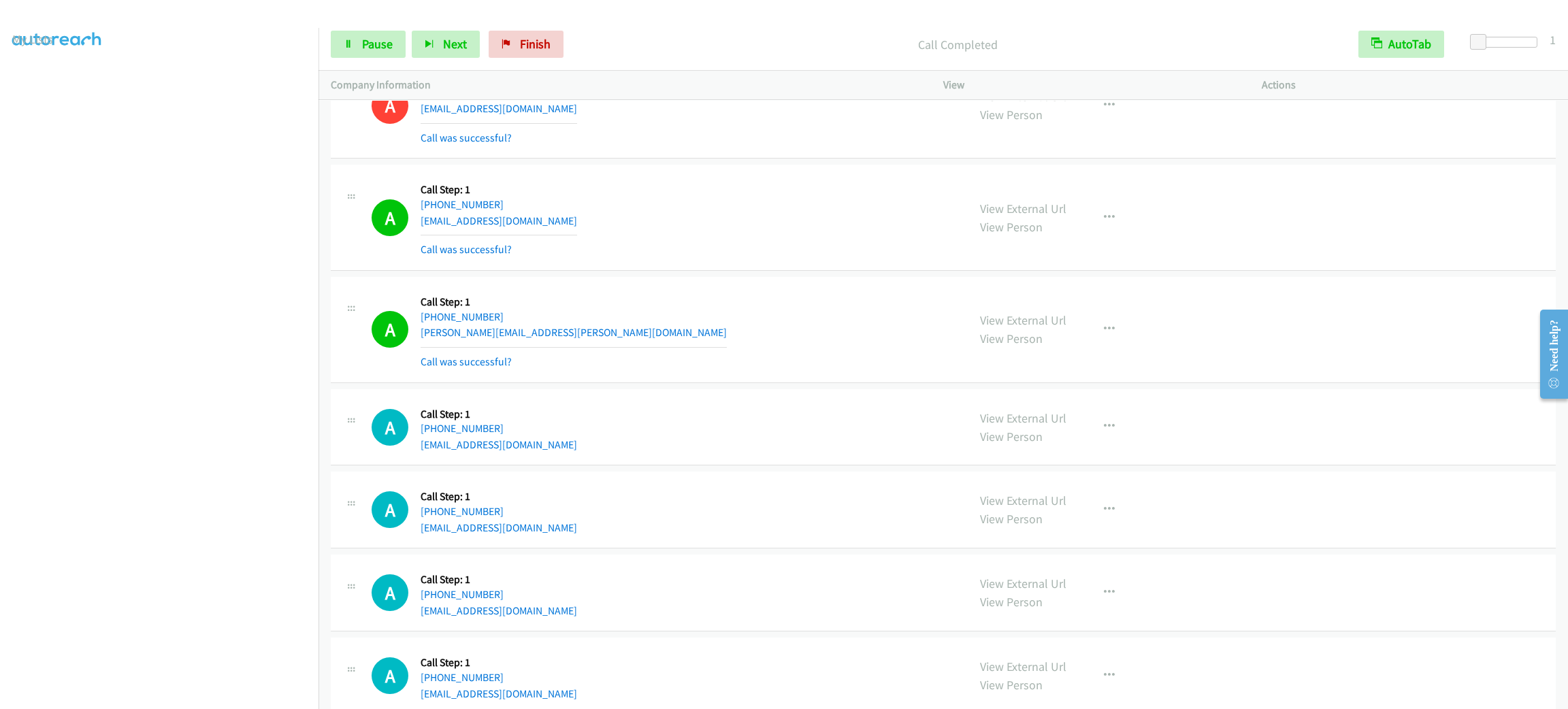
click at [372, 28] on div "Start Calls Pause Next Finish Call Completed AutoTab AutoTab 1" at bounding box center [943, 44] width 1250 height 52
click at [373, 35] on link "Pause" at bounding box center [368, 44] width 75 height 27
